Goal: Book appointment/travel/reservation

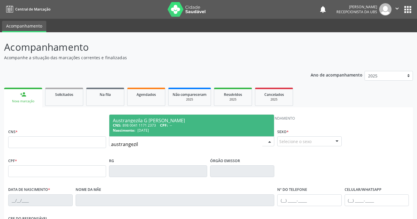
type input "austrangezila"
click at [164, 128] on div "Nascimento: [DATE]" at bounding box center [192, 130] width 158 height 5
type input "898 0041 1171 2373"
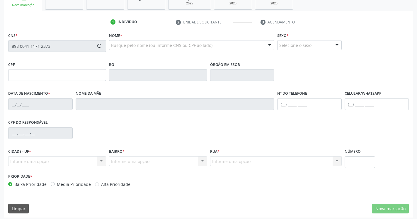
scroll to position [99, 0]
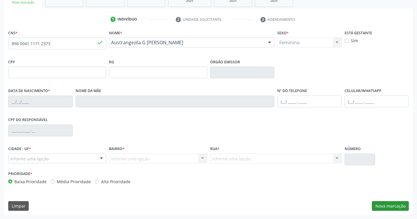
type input "[DATE]"
type input "[PERSON_NAME]"
type input "[PHONE_NUMBER]"
type input "628.397.724-34"
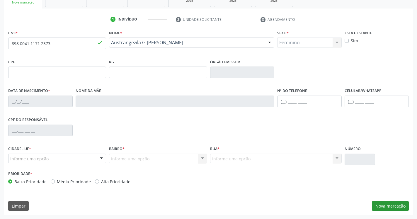
type input "35"
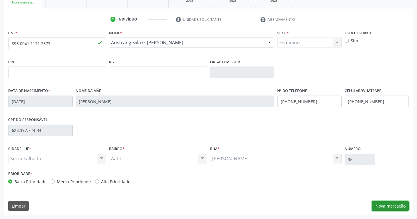
click at [384, 206] on button "Nova marcação" at bounding box center [390, 206] width 37 height 10
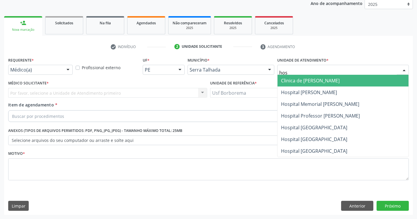
type input "hosp"
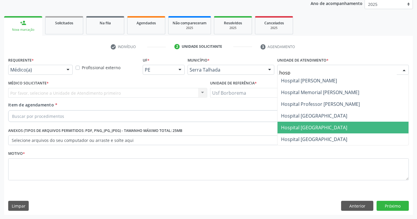
click at [324, 127] on span "Hospital [GEOGRAPHIC_DATA]" at bounding box center [314, 127] width 66 height 6
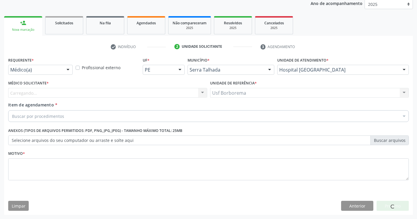
click at [74, 94] on div "Carregando..." at bounding box center [107, 93] width 199 height 10
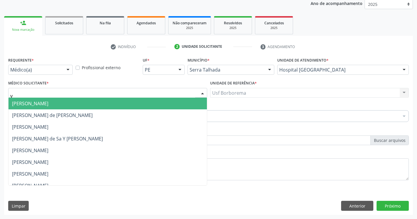
type input "yu"
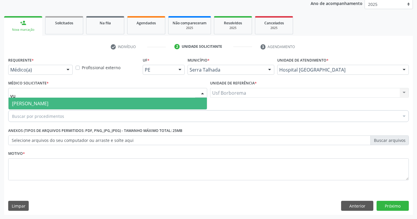
click at [48, 104] on span "[PERSON_NAME]" at bounding box center [30, 103] width 36 height 6
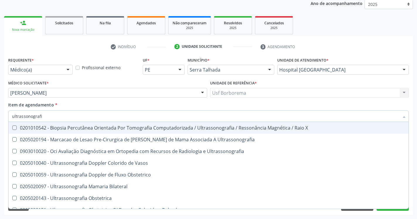
type input "ultrassonografia"
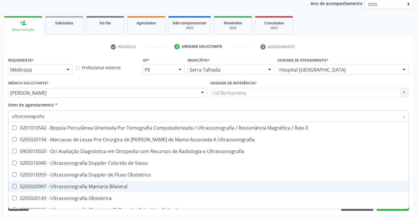
click at [15, 188] on Bilateral at bounding box center [14, 186] width 4 height 4
click at [12, 188] on Bilateral "checkbox" at bounding box center [11, 186] width 4 height 4
checkbox Bilateral "true"
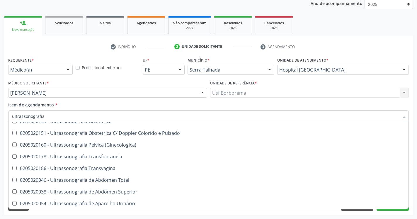
scroll to position [77, 0]
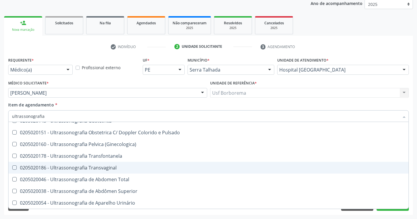
click at [14, 167] on Transvaginal at bounding box center [14, 167] width 4 height 4
click at [12, 167] on Transvaginal "checkbox" at bounding box center [11, 168] width 4 height 4
checkbox Transvaginal "true"
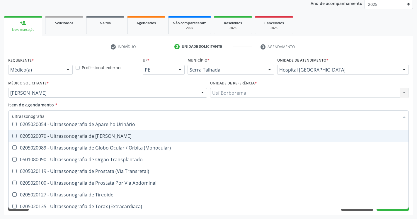
scroll to position [159, 0]
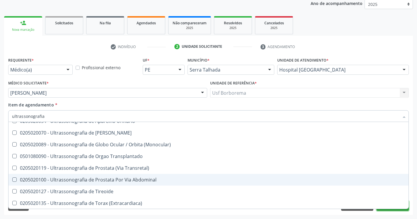
click at [392, 210] on button "Próximo" at bounding box center [393, 206] width 32 height 10
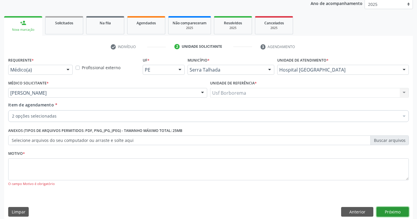
scroll to position [0, 0]
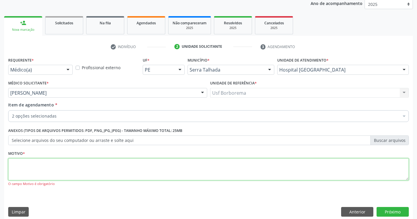
click at [150, 164] on textarea at bounding box center [208, 169] width 401 height 22
type textarea "."
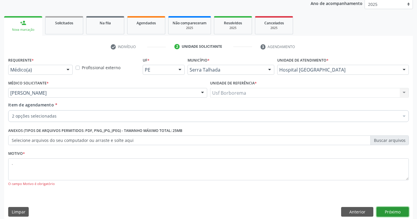
click at [397, 212] on button "Próximo" at bounding box center [393, 212] width 32 height 10
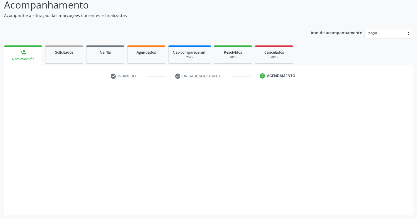
scroll to position [42, 0]
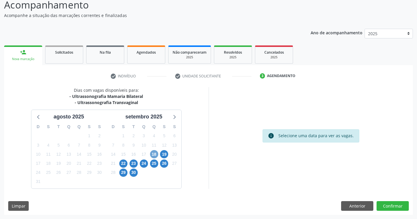
click at [156, 154] on span "18" at bounding box center [154, 154] width 8 height 8
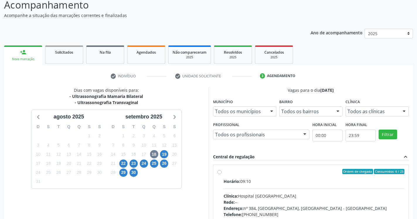
click at [224, 172] on label "Ordem de chegada Consumidos: 6 / 25 Horário: 09:10 Clínica: Hospital [GEOGRAPHI…" at bounding box center [314, 214] width 181 height 90
click at [220, 172] on input "Ordem de chegada Consumidos: 6 / 25 Horário: 09:10 Clínica: Hospital [GEOGRAPHI…" at bounding box center [220, 171] width 4 height 5
radio input "true"
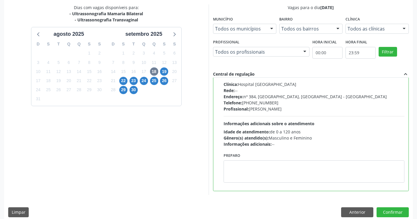
scroll to position [131, 0]
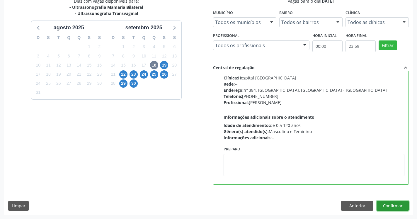
click at [397, 204] on button "Confirmar" at bounding box center [393, 206] width 32 height 10
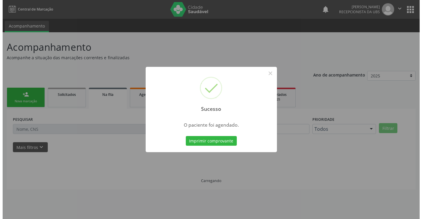
scroll to position [0, 0]
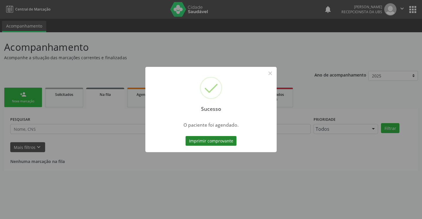
click at [205, 142] on button "Imprimir comprovante" at bounding box center [211, 141] width 51 height 10
